Goal: Task Accomplishment & Management: Use online tool/utility

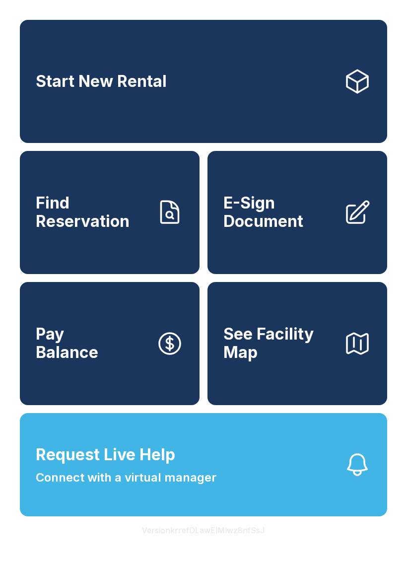
click at [82, 230] on span "Find Reservation" at bounding box center [92, 212] width 112 height 36
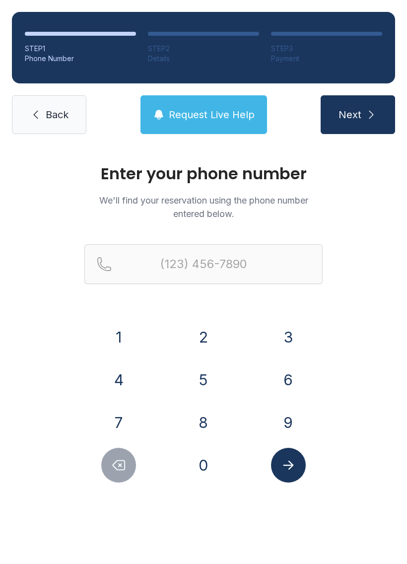
click at [289, 426] on button "9" at bounding box center [288, 422] width 35 height 35
click at [129, 334] on button "1" at bounding box center [118, 337] width 35 height 35
click at [215, 340] on button "2" at bounding box center [203, 337] width 35 height 35
click at [129, 431] on button "7" at bounding box center [118, 422] width 35 height 35
click at [196, 376] on button "5" at bounding box center [203, 379] width 35 height 35
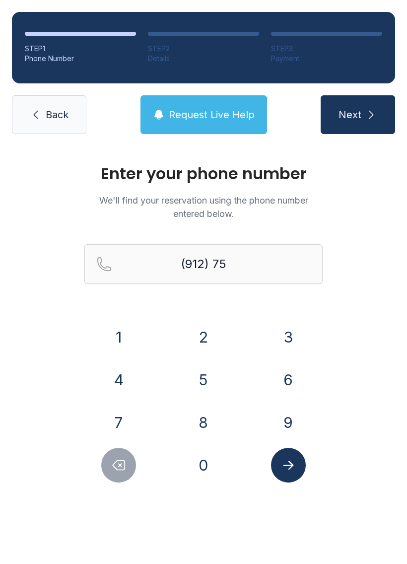
click at [201, 380] on button "5" at bounding box center [203, 379] width 35 height 35
click at [201, 416] on button "8" at bounding box center [203, 422] width 35 height 35
click at [202, 341] on button "2" at bounding box center [203, 337] width 35 height 35
click at [202, 340] on button "2" at bounding box center [203, 337] width 35 height 35
click at [201, 338] on button "2" at bounding box center [203, 337] width 35 height 35
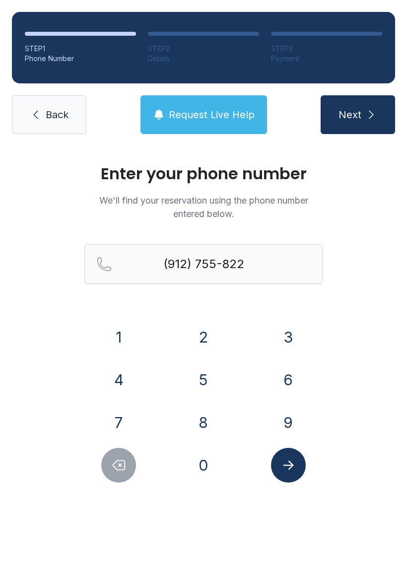
type input "[PHONE_NUMBER]"
click at [293, 468] on icon "Submit lookup form" at bounding box center [288, 465] width 15 height 15
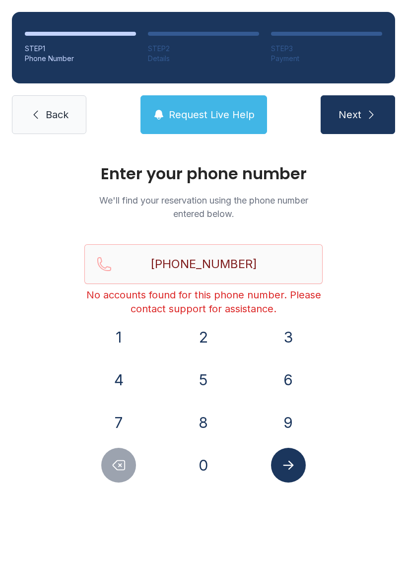
click at [68, 120] on span "Back" at bounding box center [57, 115] width 23 height 14
